Goal: Task Accomplishment & Management: Complete application form

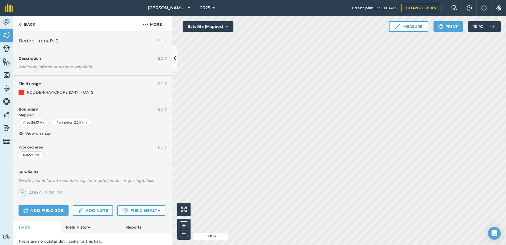
click at [420, 244] on html "[PERSON_NAME] ASAHI PADDOCKS 2025 Current plan : ESSENTIALS Change plan Farm Ch…" at bounding box center [253, 122] width 506 height 245
click at [175, 58] on icon at bounding box center [174, 58] width 3 height 9
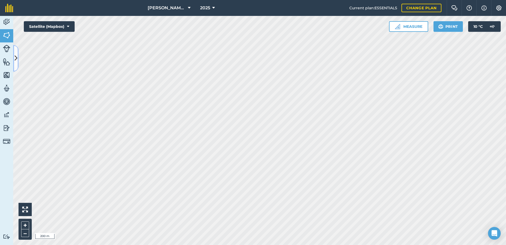
click at [15, 55] on icon at bounding box center [16, 58] width 3 height 9
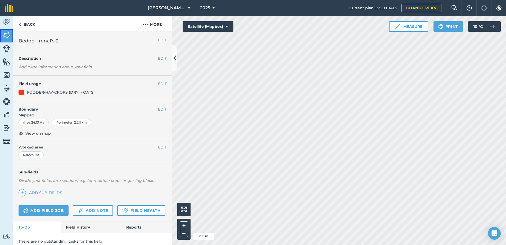
click at [8, 35] on img at bounding box center [6, 35] width 7 height 8
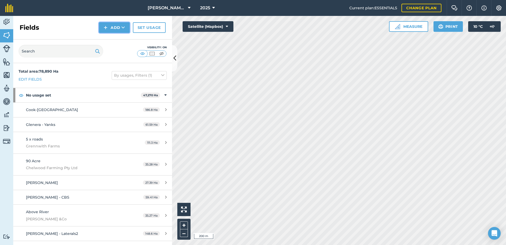
click at [111, 28] on button "Add" at bounding box center [114, 27] width 31 height 11
click at [112, 41] on link "Draw" at bounding box center [114, 40] width 29 height 12
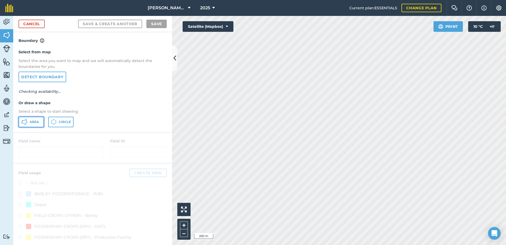
click at [32, 124] on span "Area" at bounding box center [34, 122] width 9 height 4
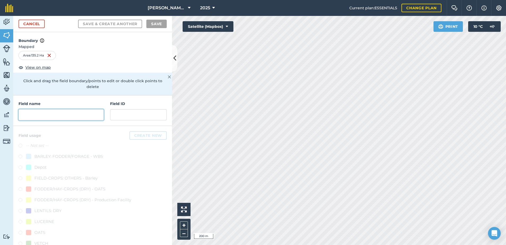
click at [32, 117] on input "text" at bounding box center [61, 114] width 85 height 11
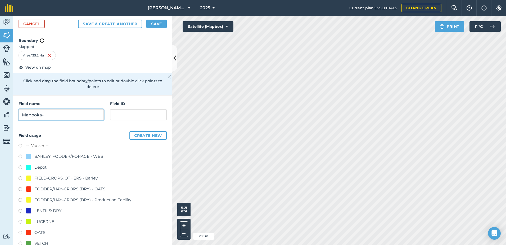
type input "Manooka-"
click at [20, 189] on label at bounding box center [22, 189] width 7 height 5
radio input "true"
click at [51, 115] on input "Manooka-" at bounding box center [61, 114] width 85 height 11
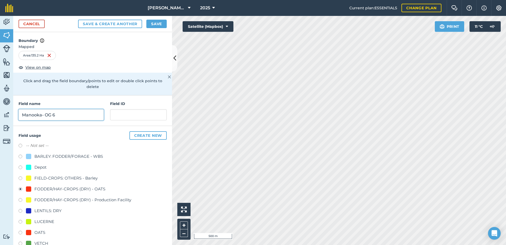
type input "Manooka- OG 6"
click at [158, 25] on button "Save" at bounding box center [156, 24] width 20 height 8
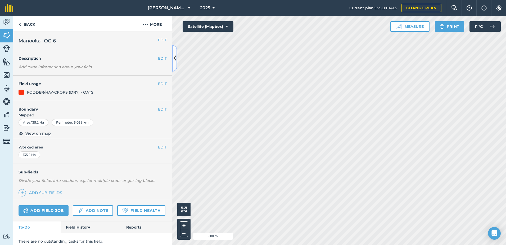
click at [175, 59] on icon at bounding box center [174, 58] width 3 height 9
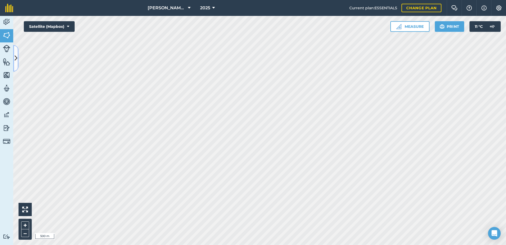
click at [17, 60] on icon at bounding box center [16, 58] width 3 height 9
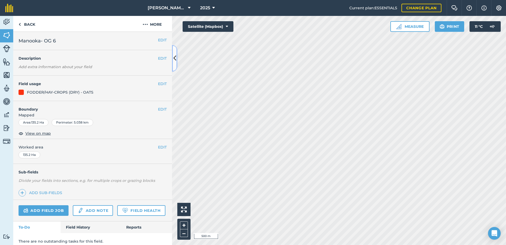
click at [175, 60] on icon at bounding box center [174, 58] width 3 height 9
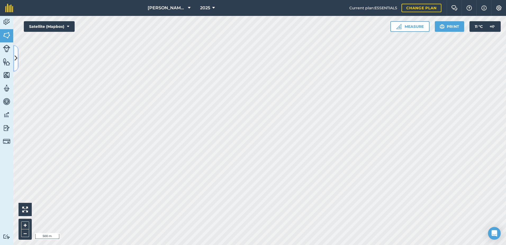
click at [16, 58] on icon at bounding box center [16, 58] width 3 height 9
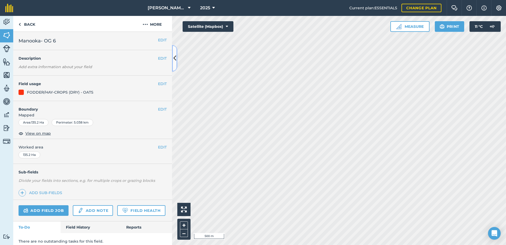
click at [175, 59] on icon at bounding box center [174, 58] width 3 height 9
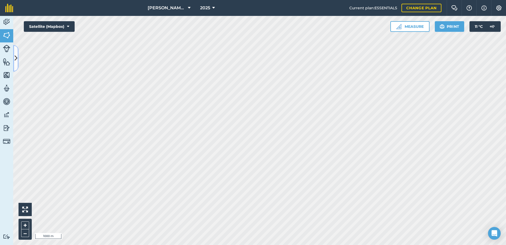
click at [16, 58] on icon at bounding box center [16, 58] width 3 height 9
